Goal: Check status: Check status

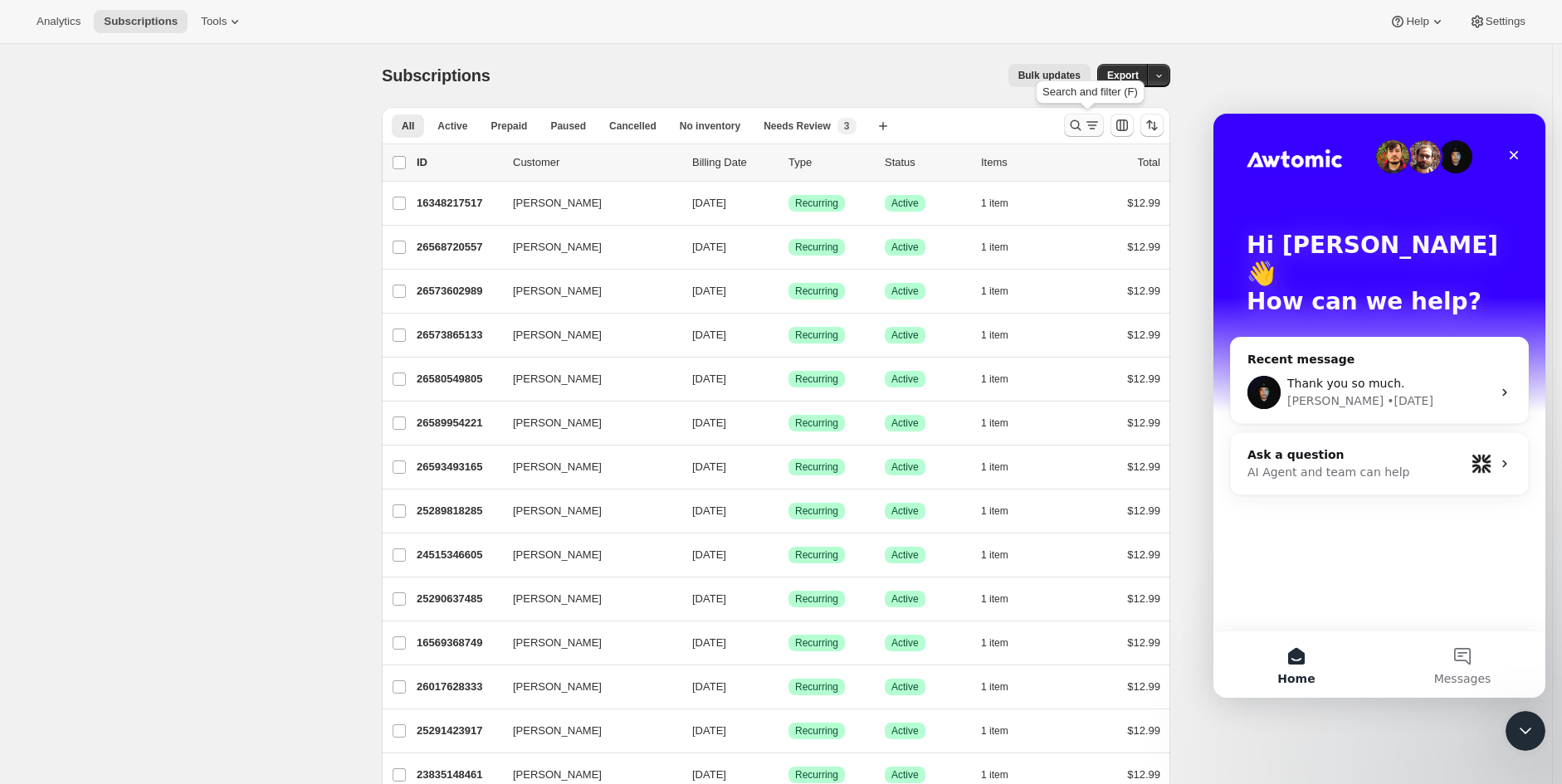
click at [1076, 131] on icon "Search and filter results" at bounding box center [1075, 125] width 16 height 16
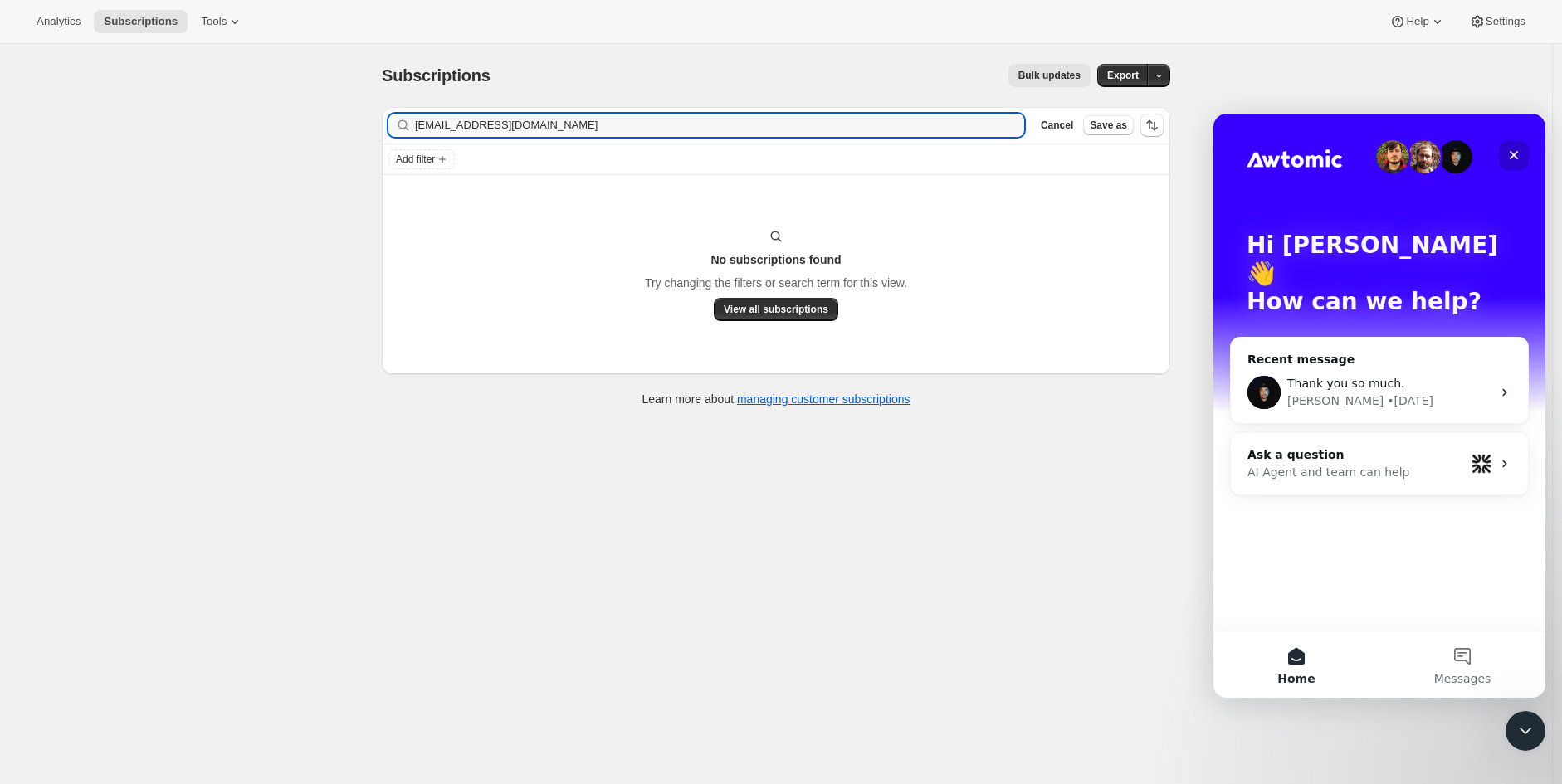
type input "[EMAIL_ADDRESS][DOMAIN_NAME]"
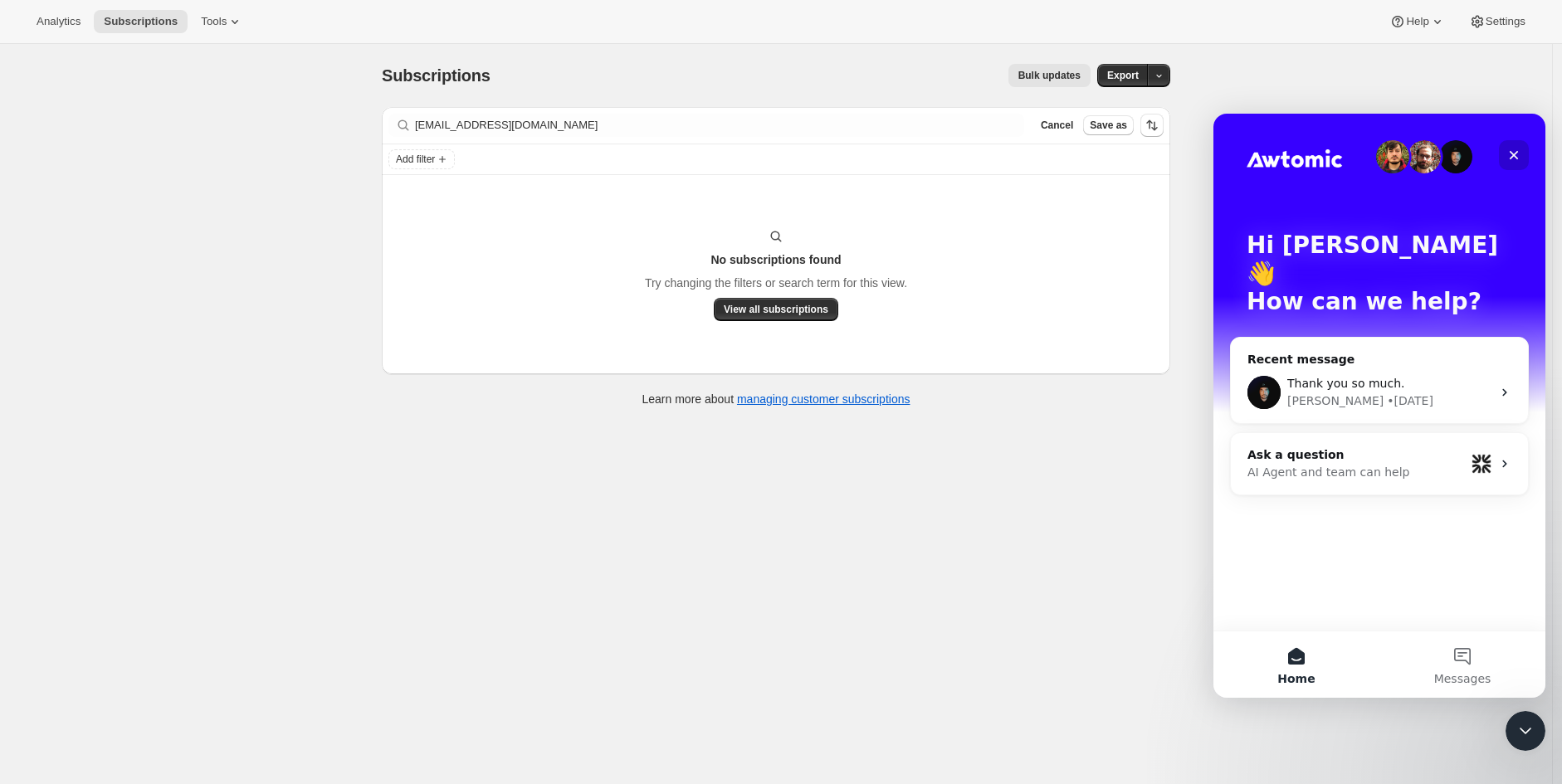
click at [1524, 154] on div "Close" at bounding box center [1514, 154] width 30 height 30
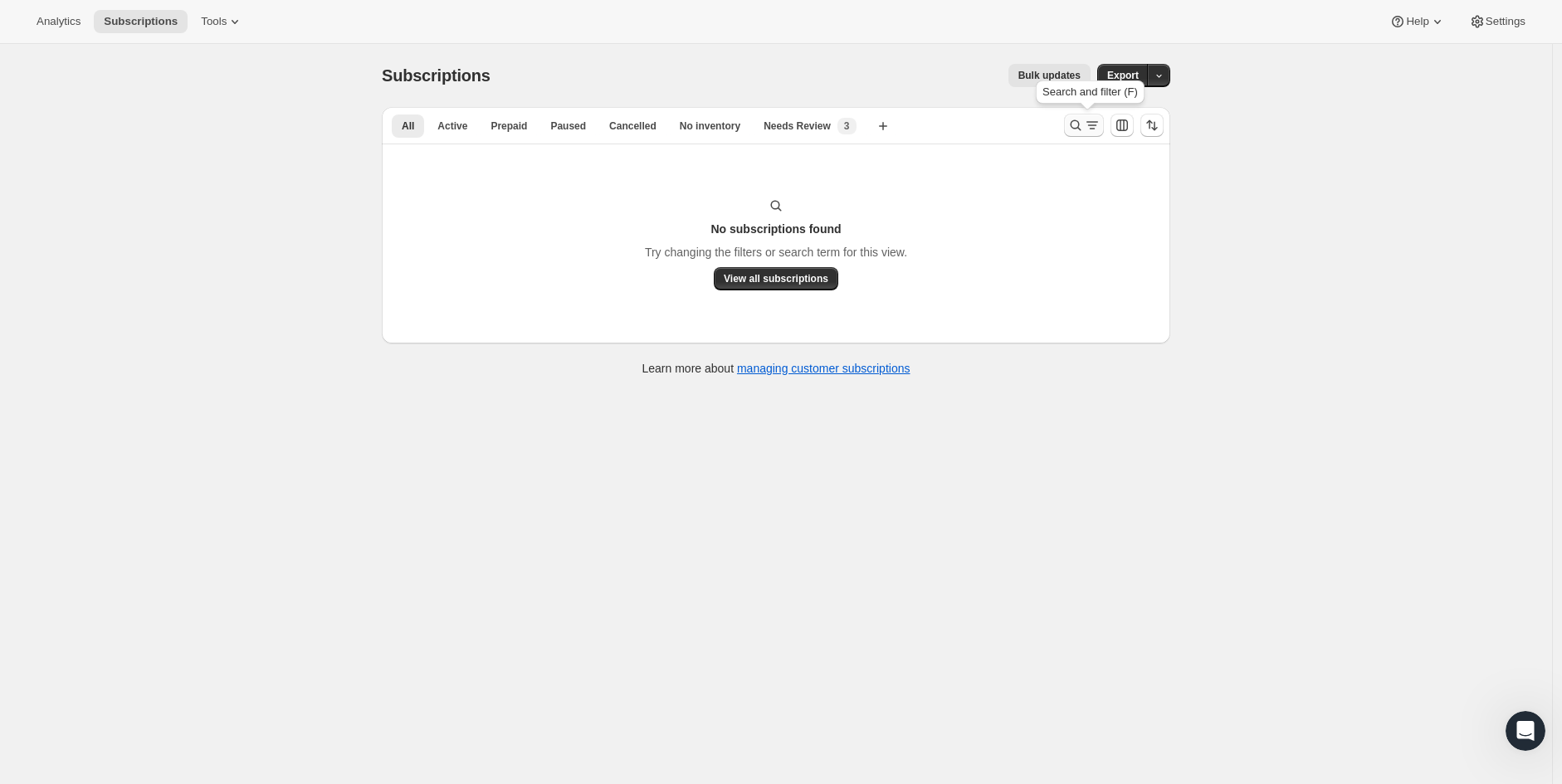
click at [1084, 126] on icon "Search and filter results" at bounding box center [1075, 125] width 16 height 16
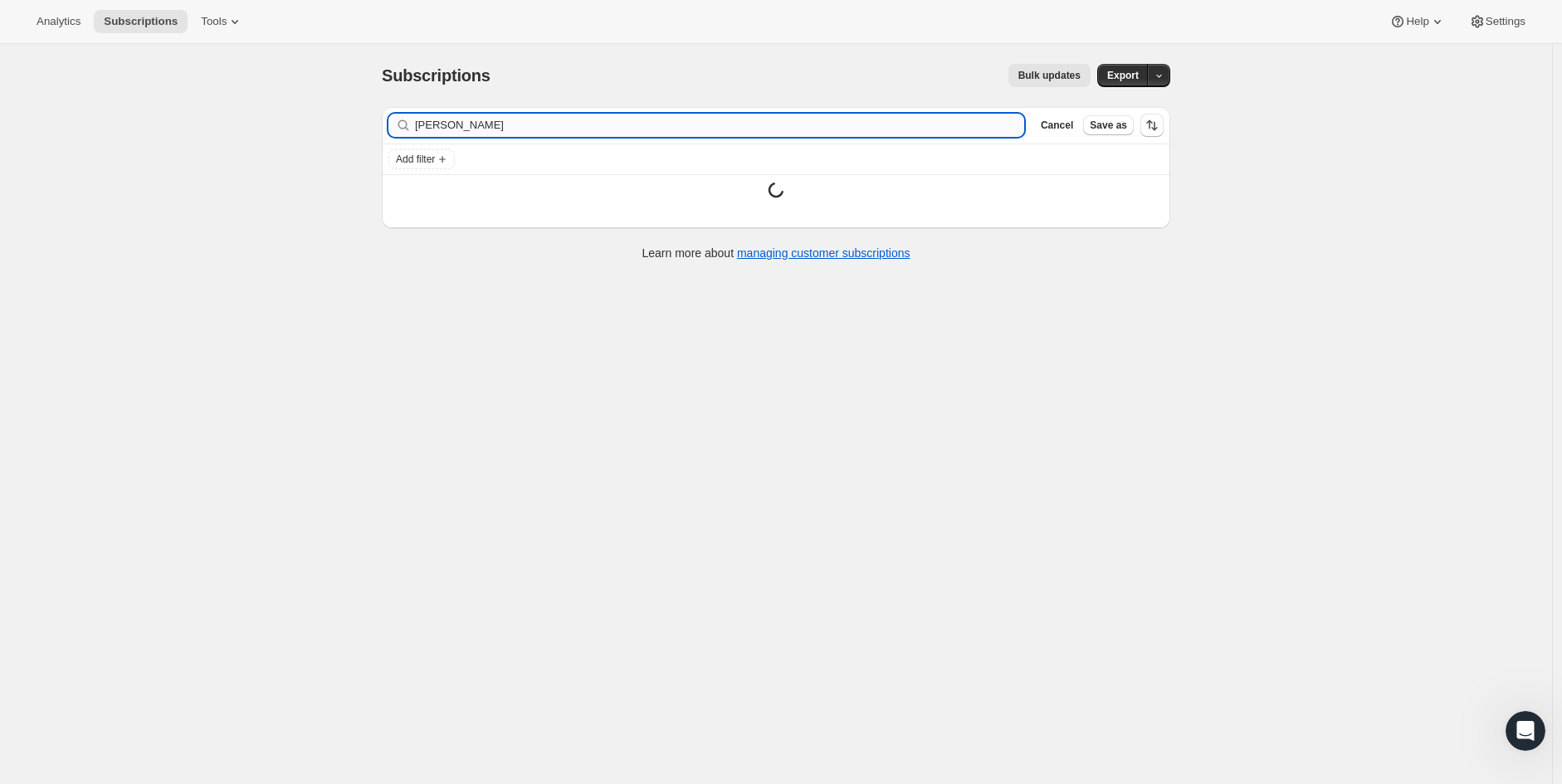
type input "[PERSON_NAME]"
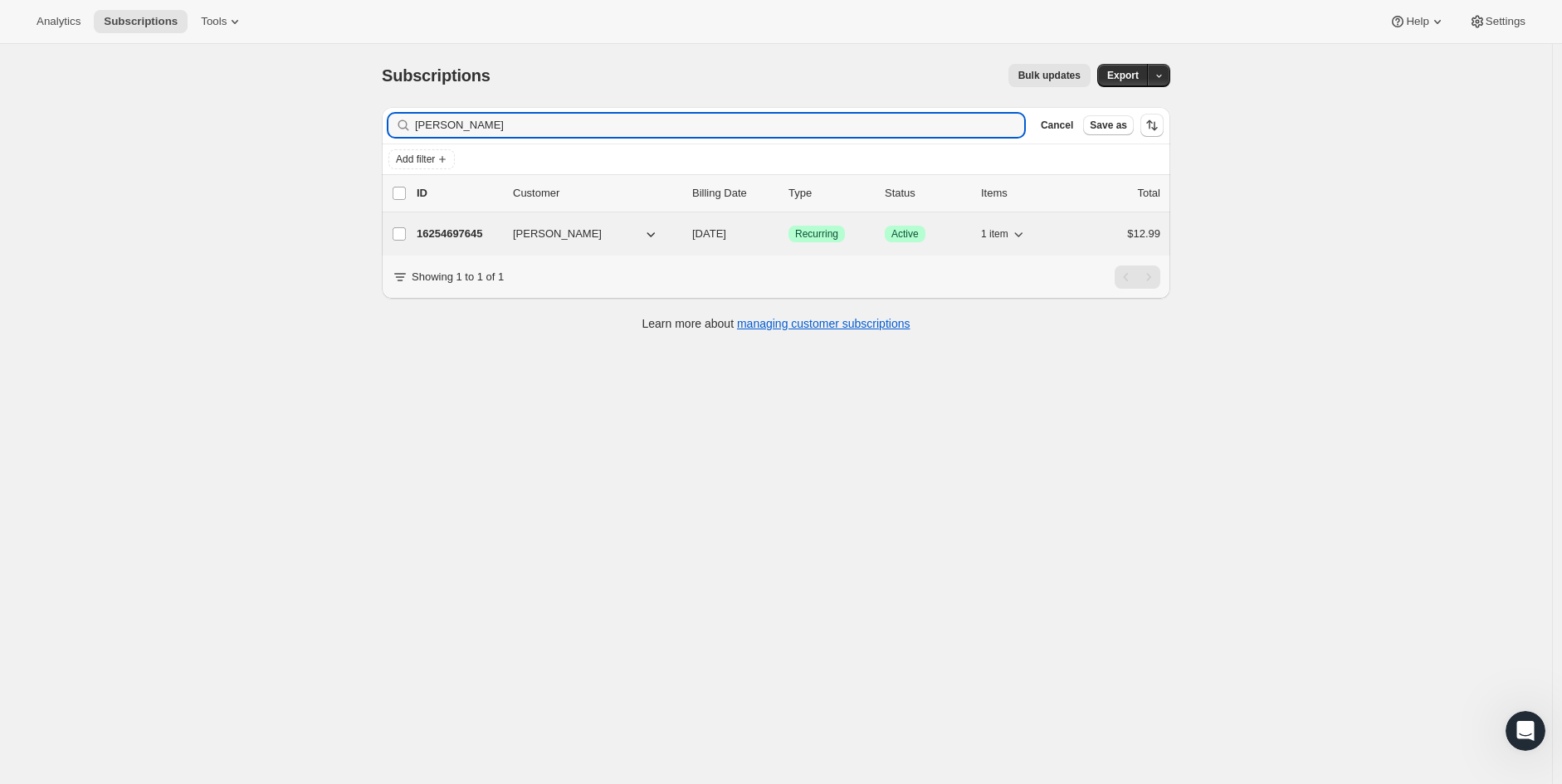
click at [527, 232] on span "[PERSON_NAME]" at bounding box center [557, 234] width 89 height 16
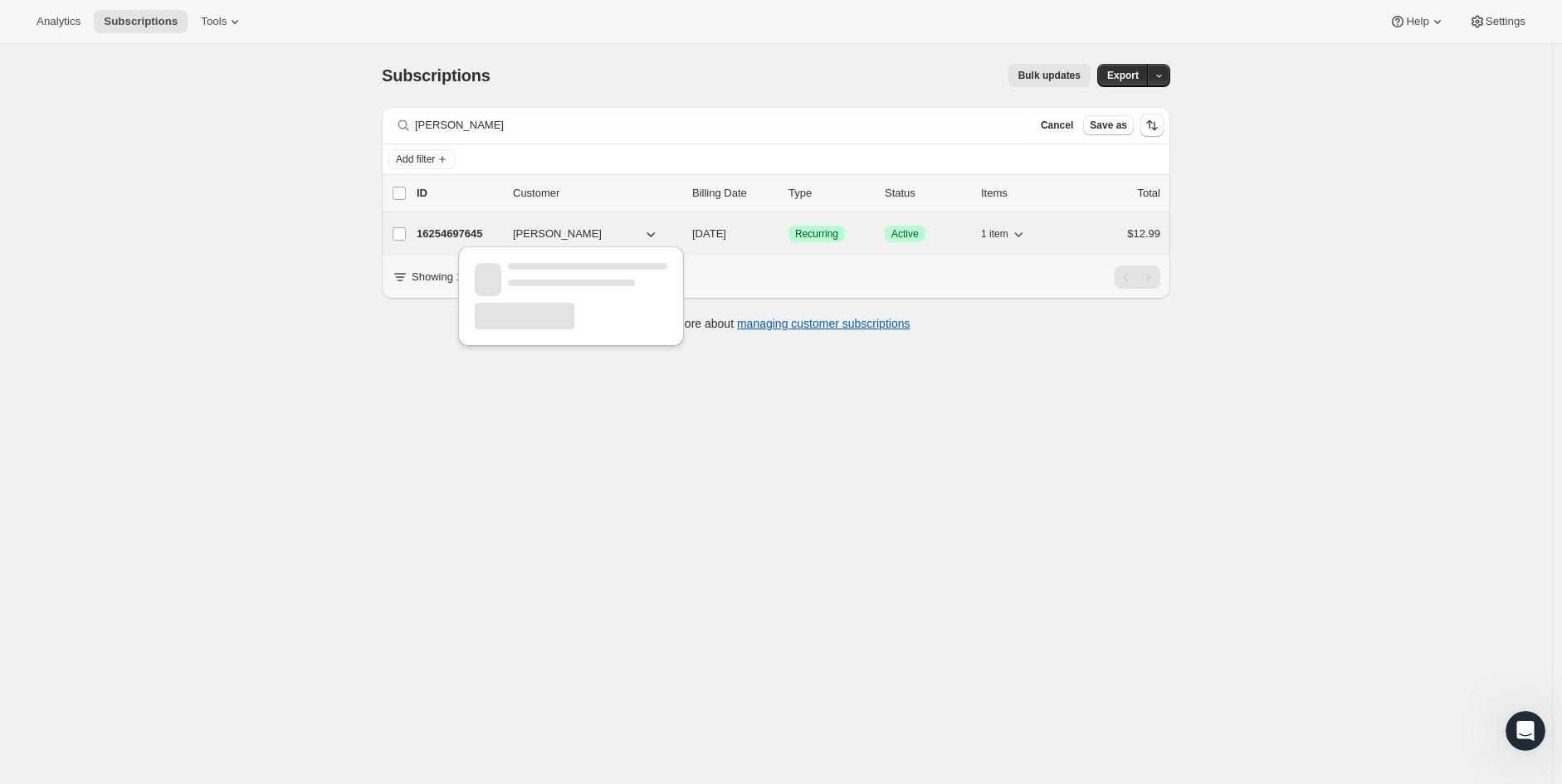
click at [461, 233] on p "16254697645" at bounding box center [458, 234] width 83 height 16
click at [457, 231] on p "16254697645" at bounding box center [458, 234] width 83 height 16
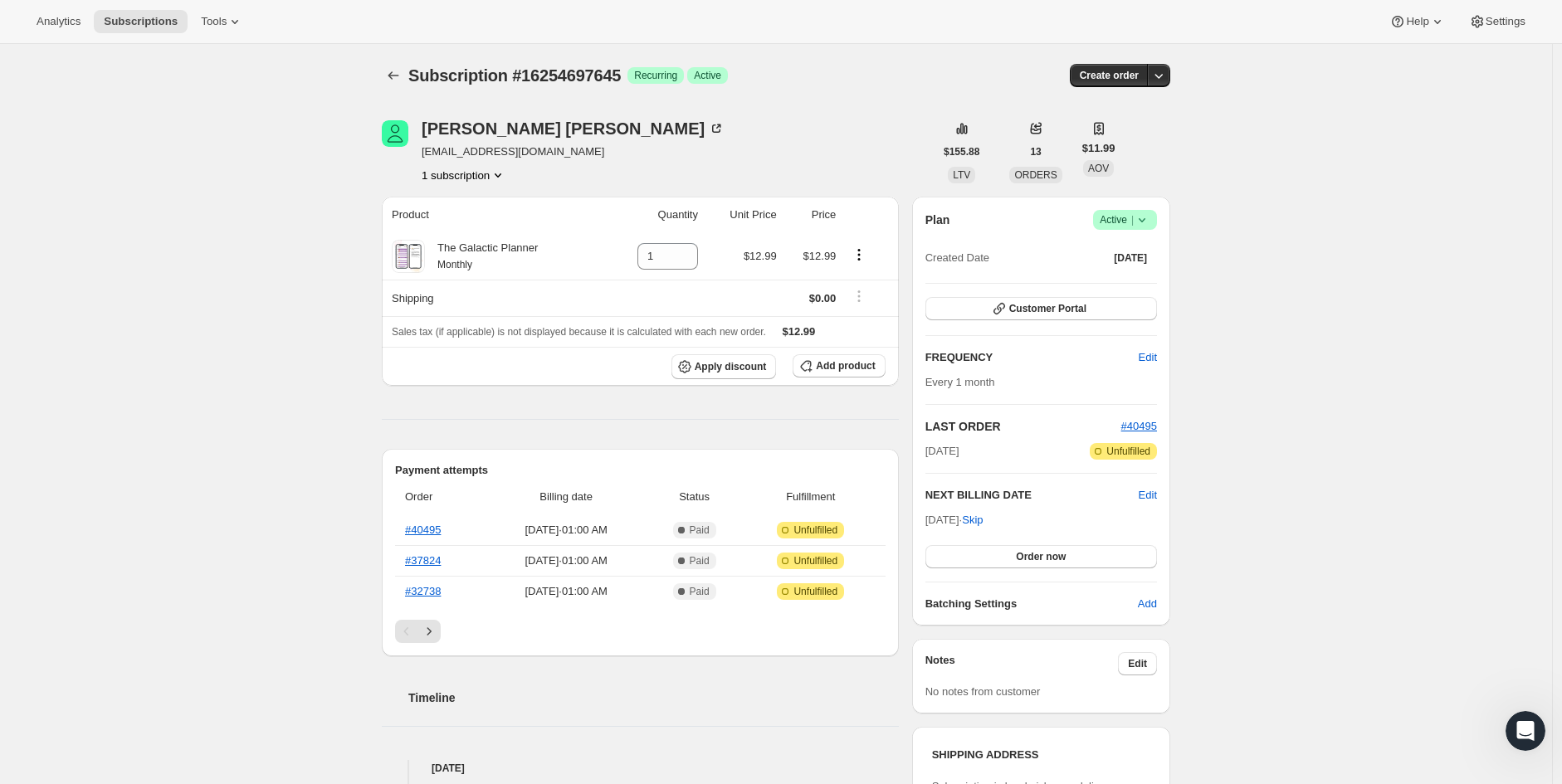
click at [664, 152] on div "[PERSON_NAME] [EMAIL_ADDRESS][DOMAIN_NAME] 1 subscription" at bounding box center [657, 152] width 552 height 63
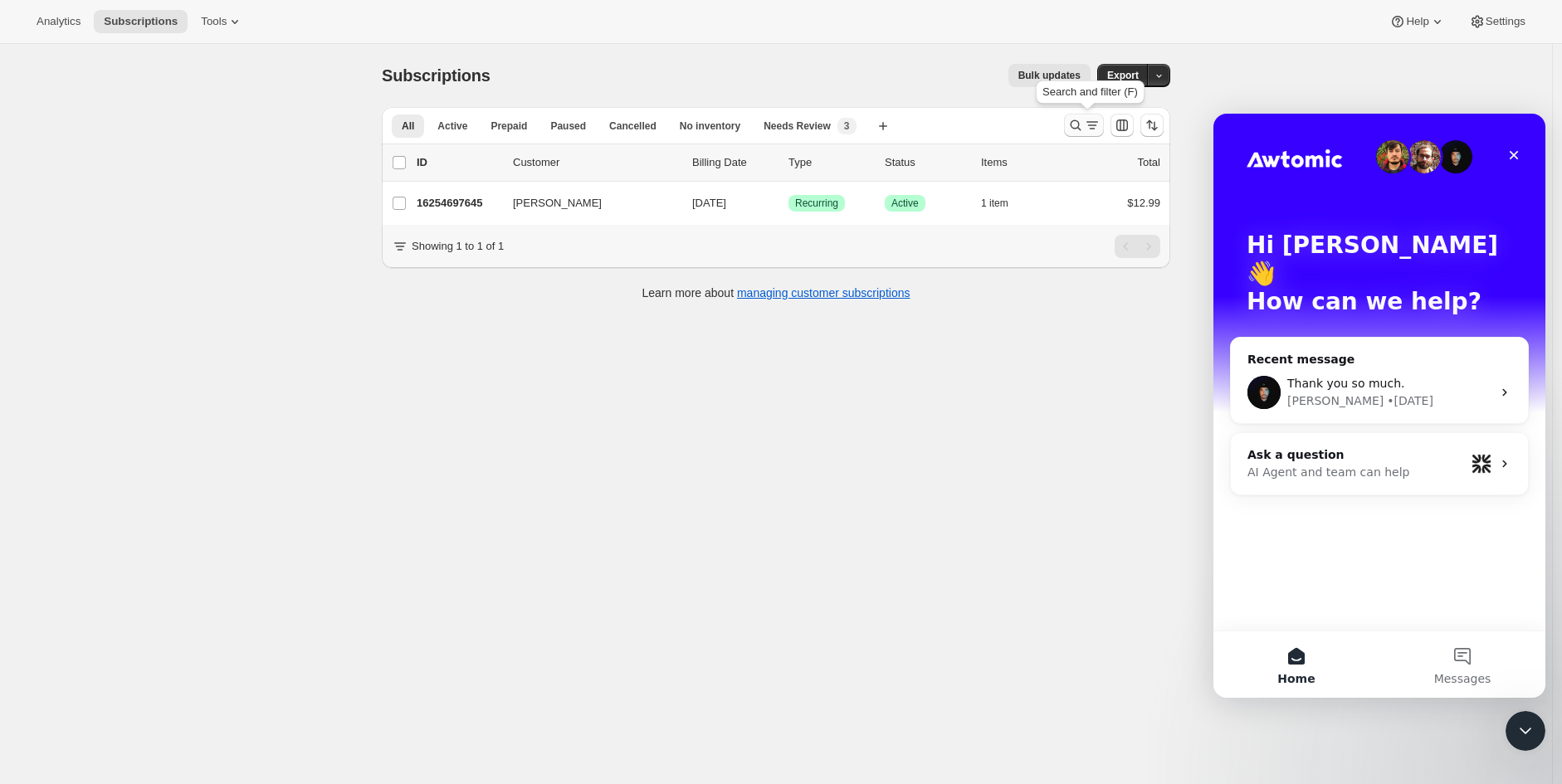
click at [1084, 122] on icon "Search and filter results" at bounding box center [1075, 125] width 16 height 16
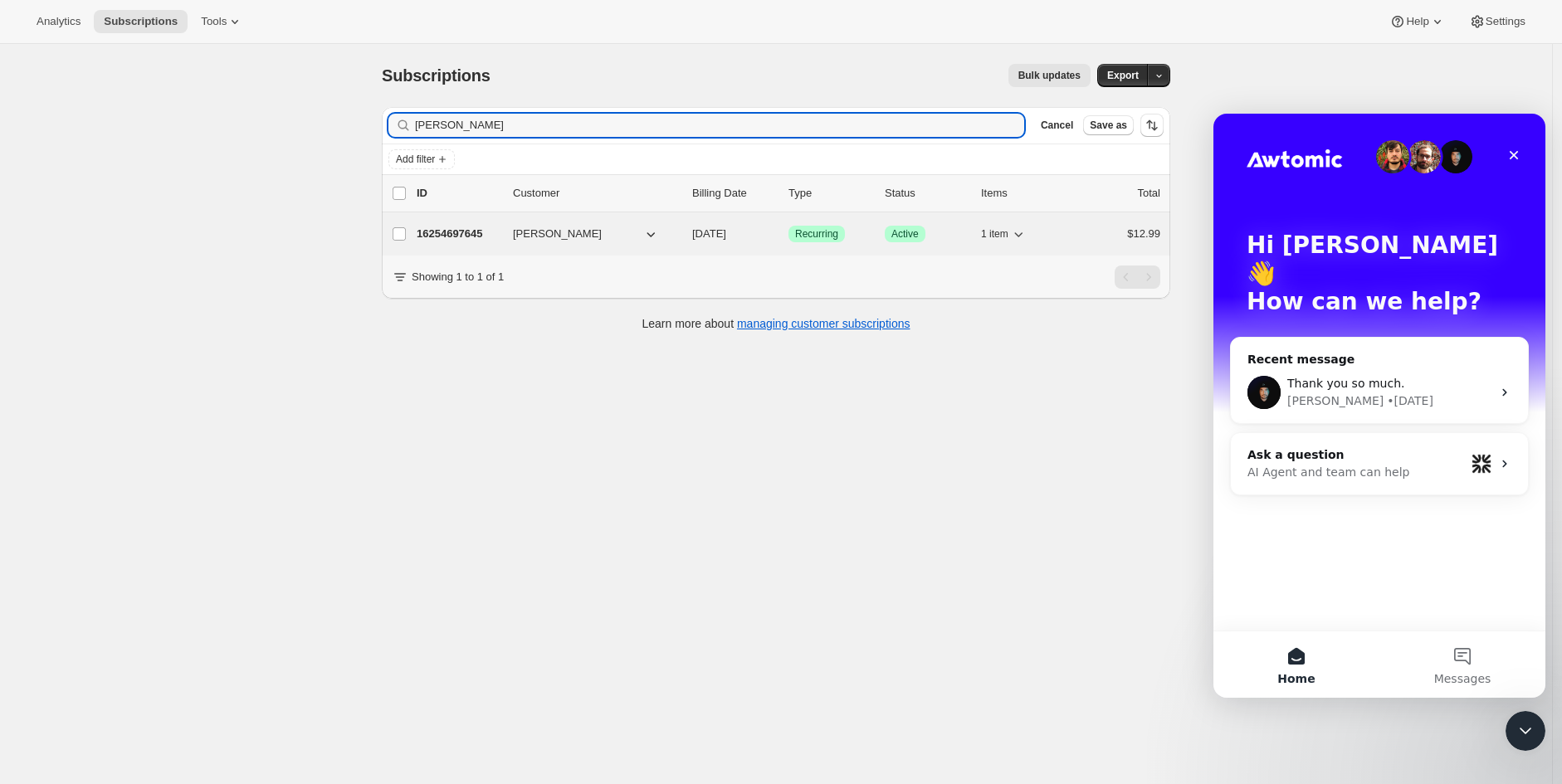
click at [470, 230] on p "16254697645" at bounding box center [458, 234] width 83 height 16
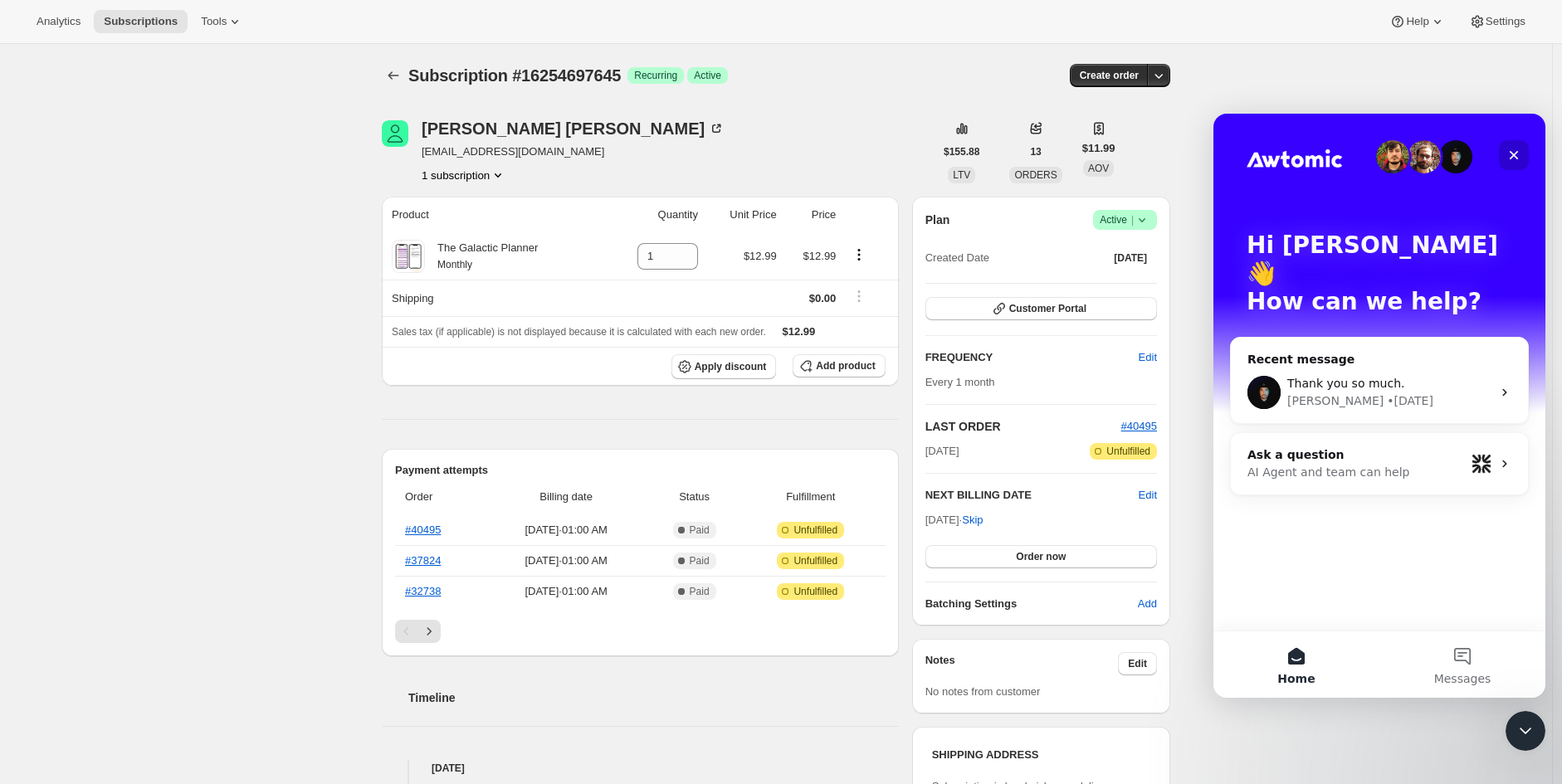
click at [1514, 158] on icon "Close" at bounding box center [1514, 155] width 14 height 14
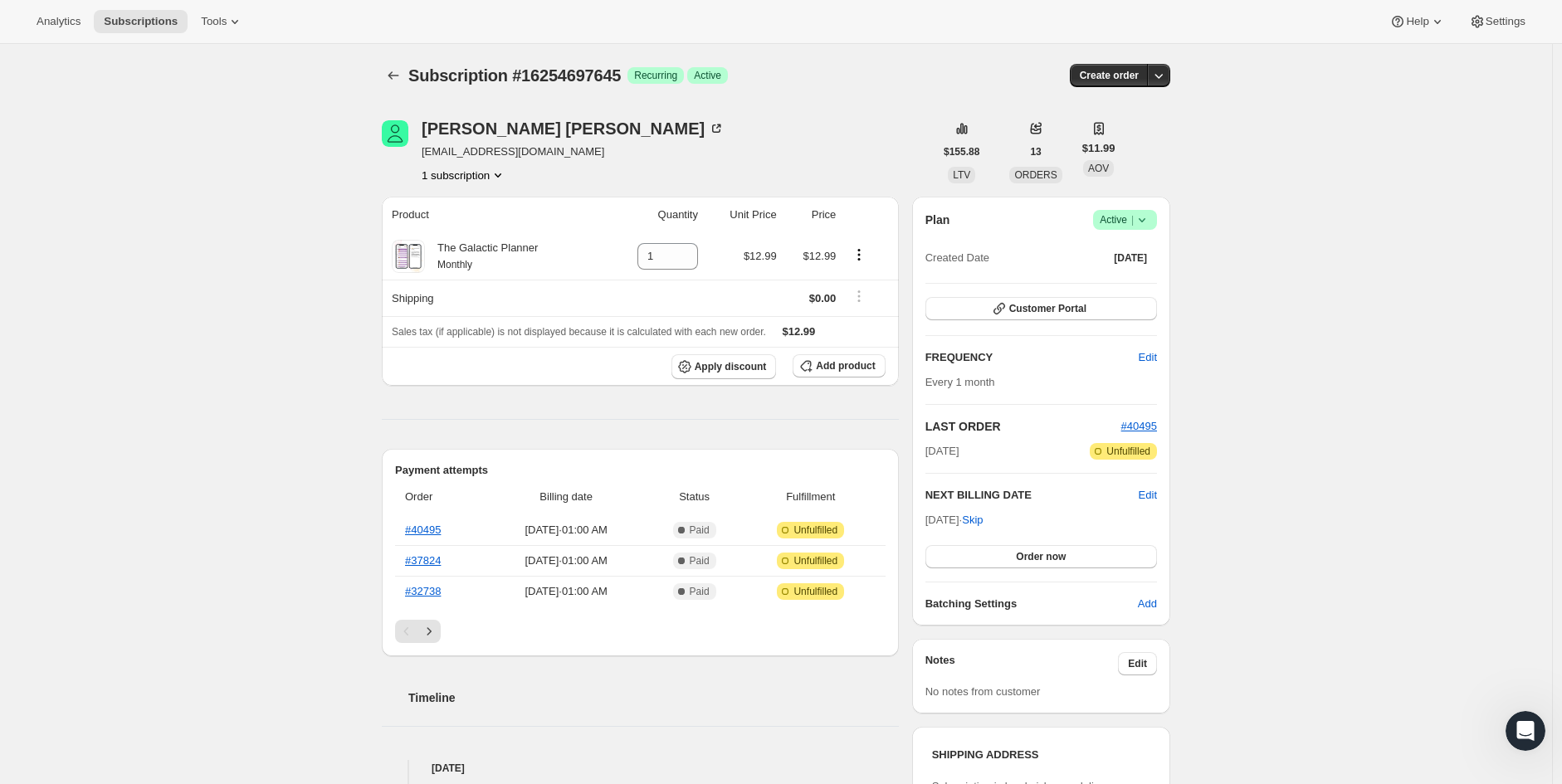
click at [1146, 224] on icon at bounding box center [1142, 219] width 16 height 16
click at [1326, 223] on div "Subscription #16254697645. This page is ready Subscription #16254697645 Success…" at bounding box center [776, 757] width 1553 height 1425
click at [1156, 73] on icon "button" at bounding box center [1158, 75] width 16 height 16
click at [1161, 75] on icon "button" at bounding box center [1158, 75] width 16 height 16
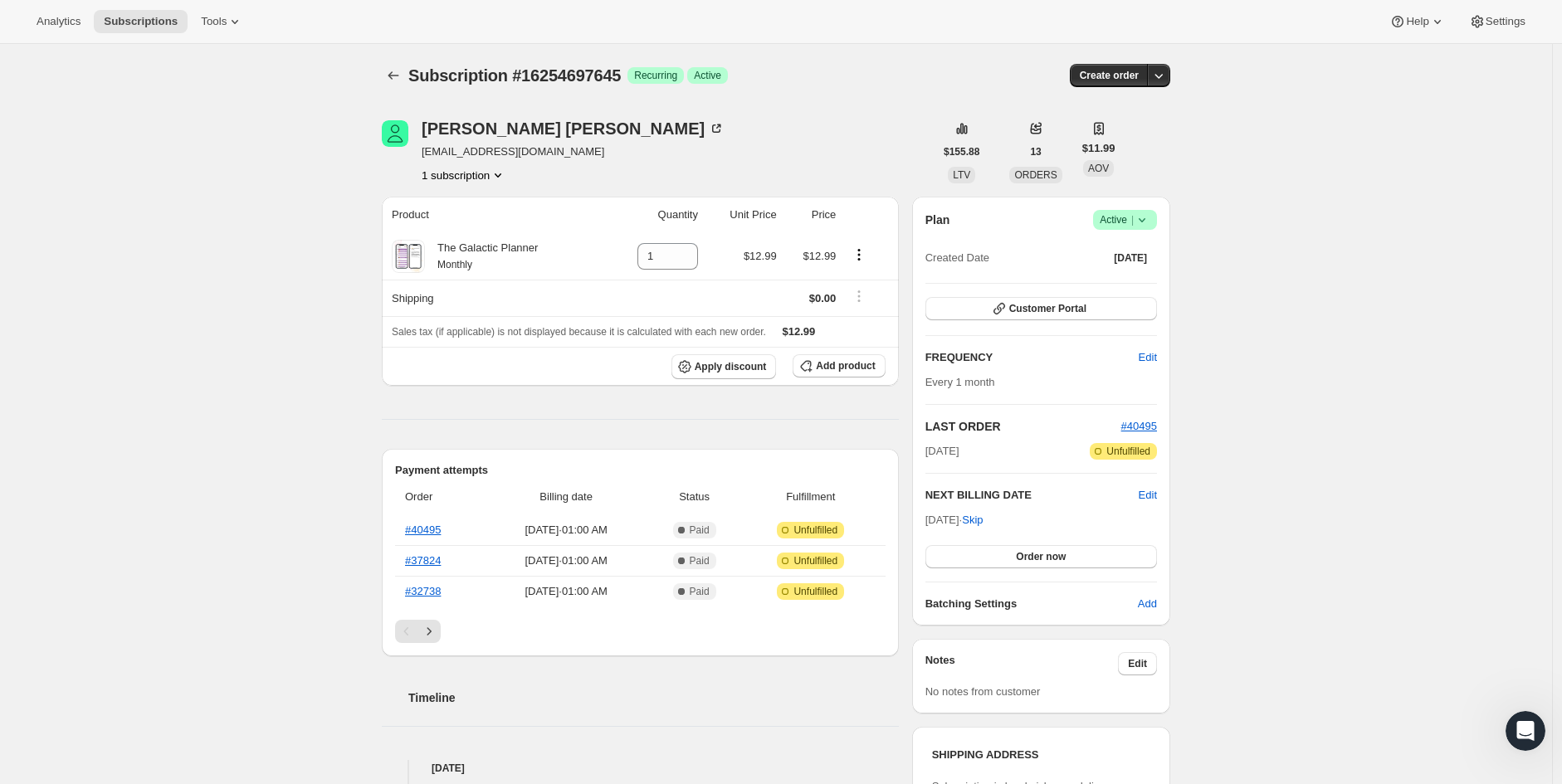
click at [487, 176] on button "1 subscription" at bounding box center [463, 174] width 85 height 16
click at [486, 176] on button "1 subscription" at bounding box center [463, 174] width 85 height 16
click at [1430, 317] on div "Subscription #16254697645. This page is ready Subscription #16254697645 Success…" at bounding box center [776, 757] width 1553 height 1425
click at [708, 124] on icon at bounding box center [716, 128] width 16 height 16
